Goal: Information Seeking & Learning: Learn about a topic

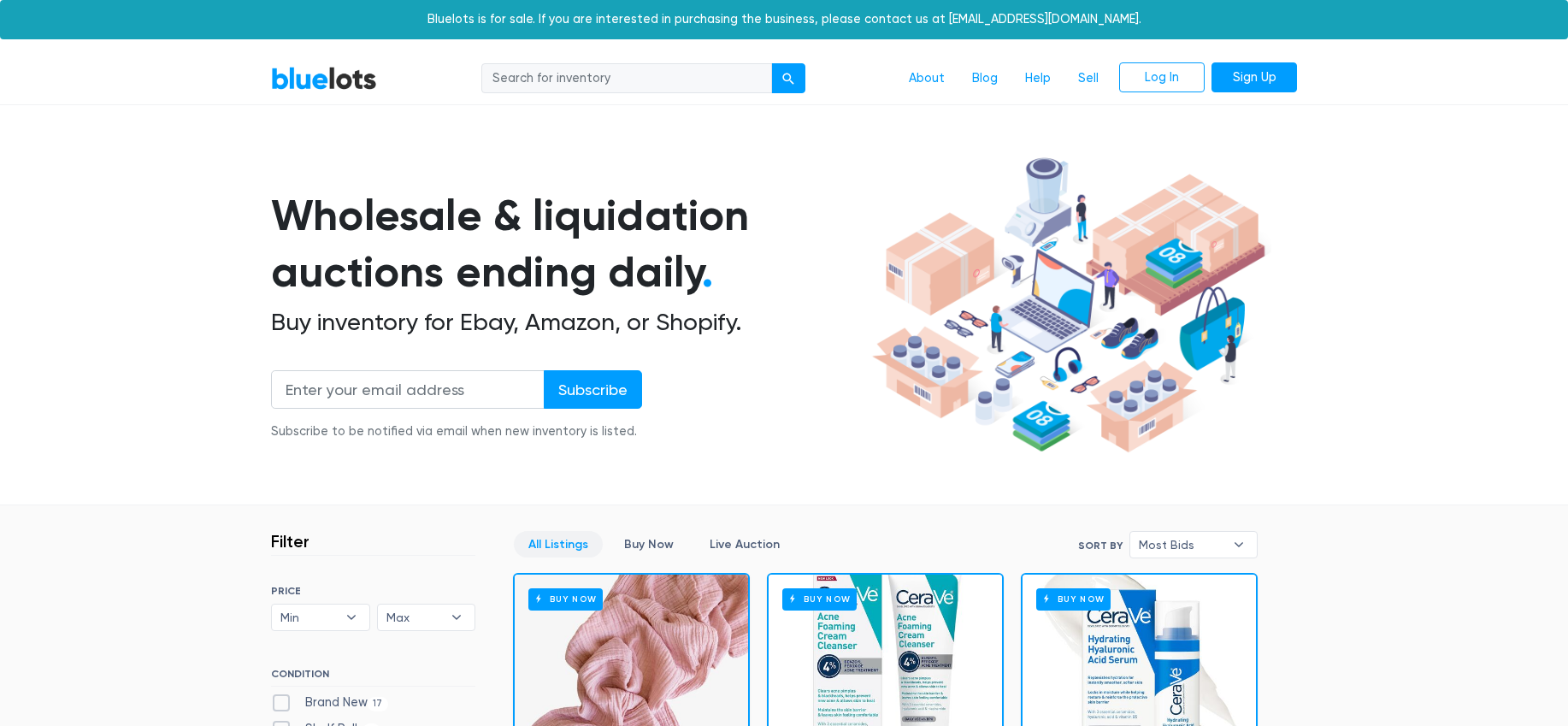
click at [581, 71] on input "search" at bounding box center [627, 78] width 291 height 31
type input "watch"
click at [771, 63] on button "submit" at bounding box center [788, 78] width 34 height 31
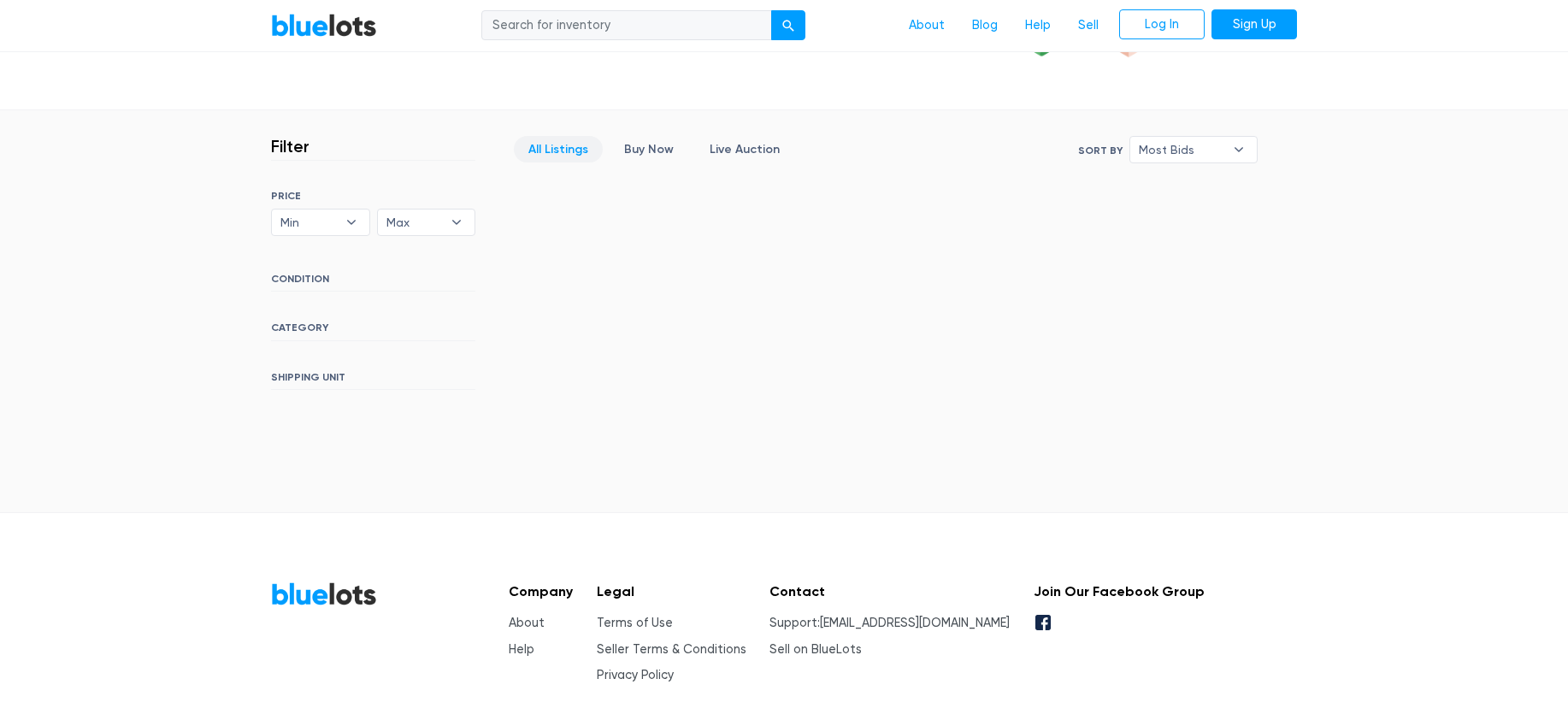
scroll to position [396, 0]
click at [314, 320] on div "SORT BY Most Bids Ending Soonest Newly Listed Lowest Price Highest Price Most B…" at bounding box center [373, 289] width 204 height 200
click at [307, 258] on div "SORT BY Most Bids Ending Soonest Newly Listed Lowest Price Highest Price Most B…" at bounding box center [373, 289] width 204 height 200
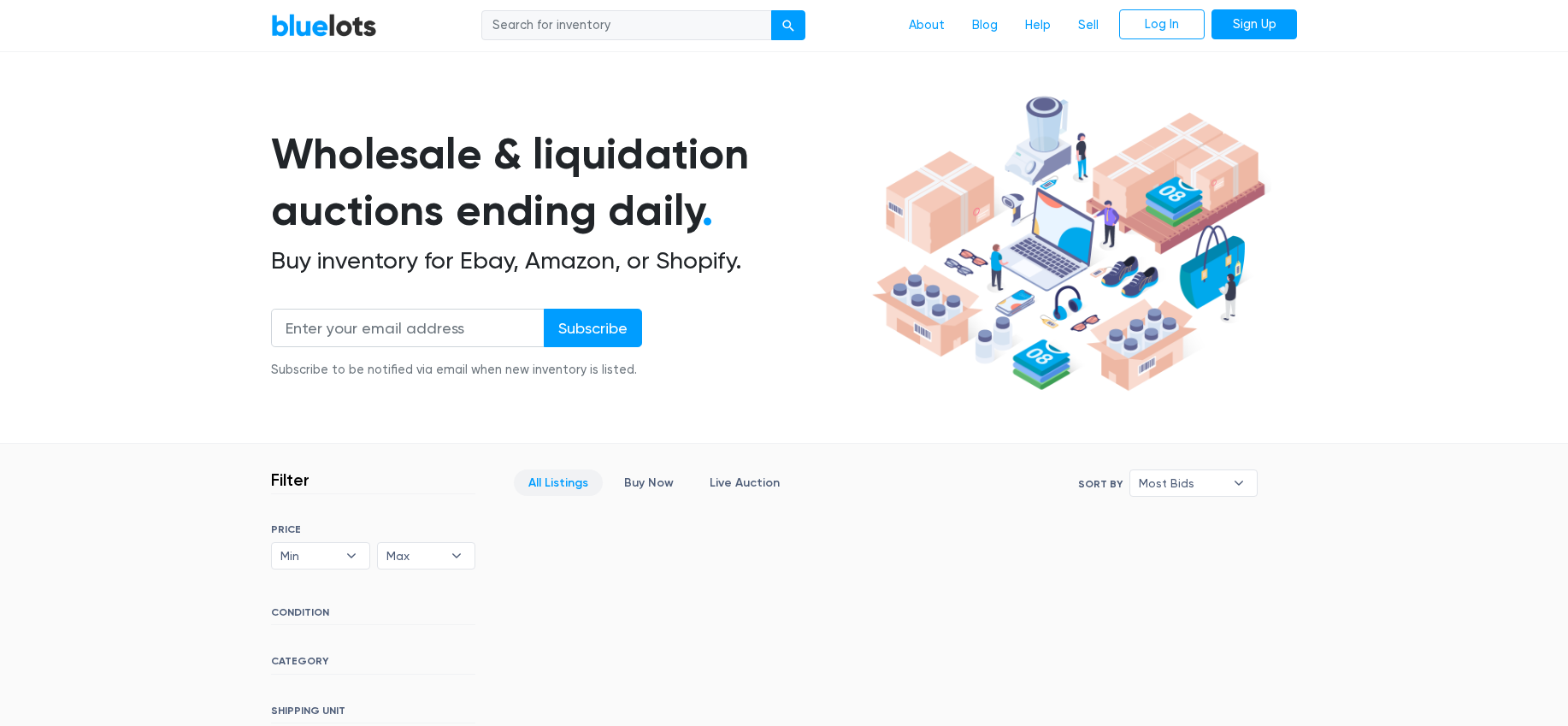
scroll to position [0, 0]
